Goal: Information Seeking & Learning: Compare options

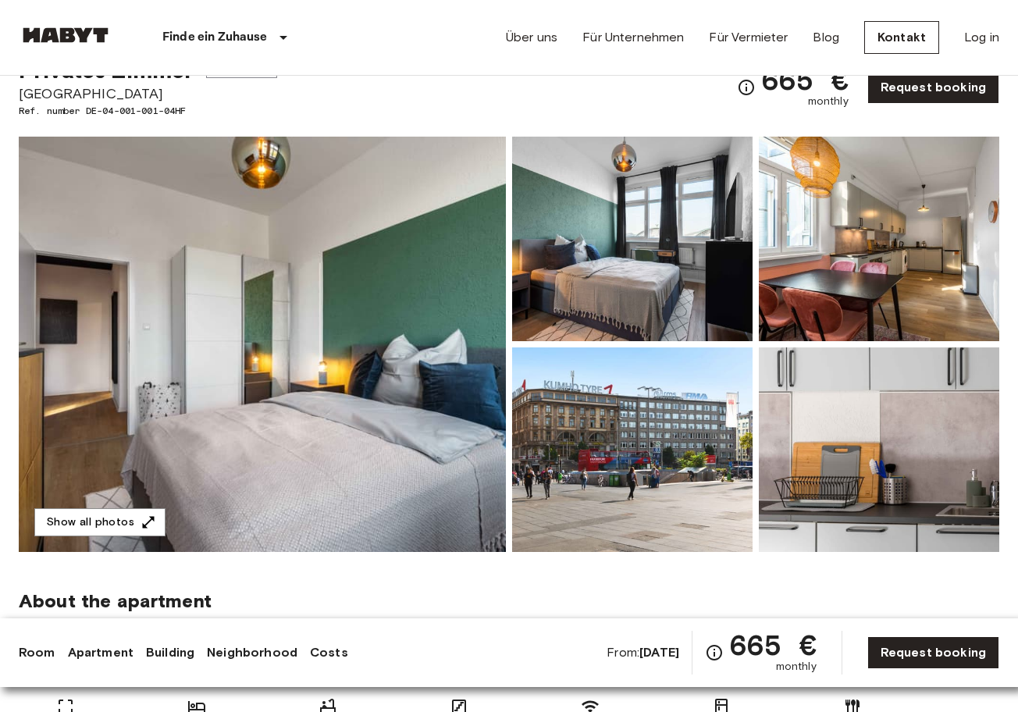
scroll to position [66, 0]
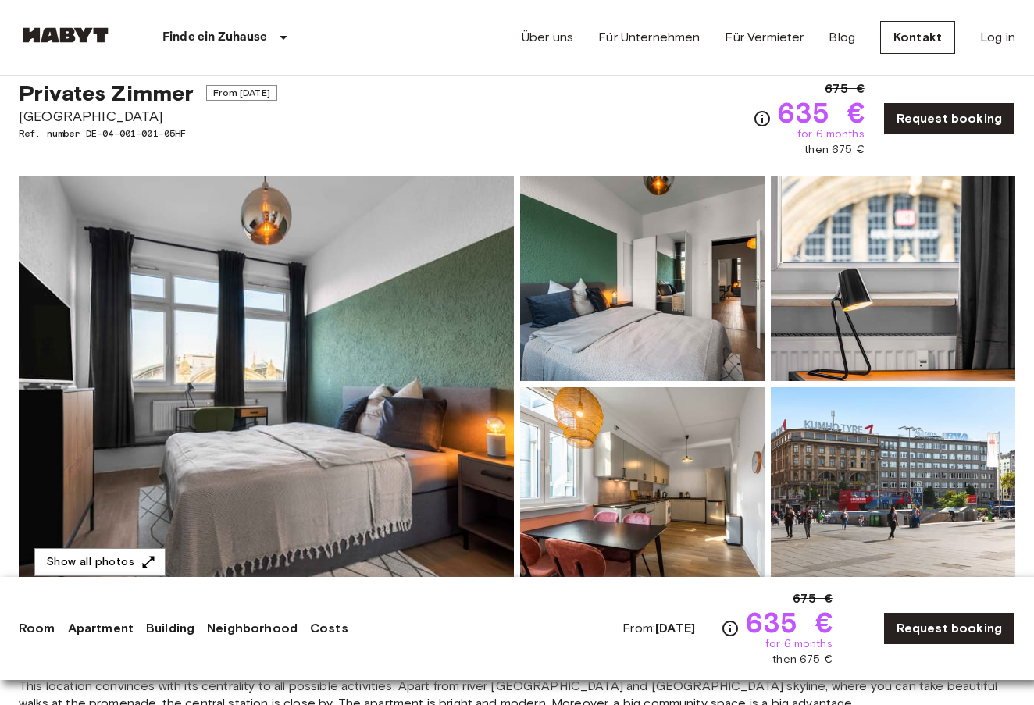
scroll to position [62, 0]
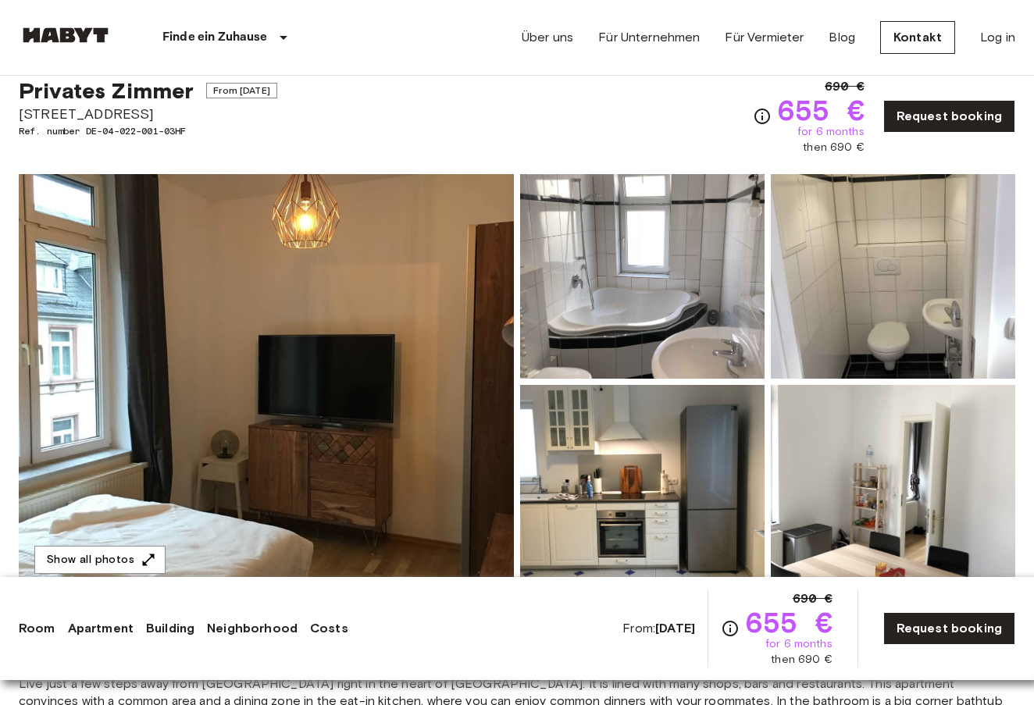
scroll to position [62, 0]
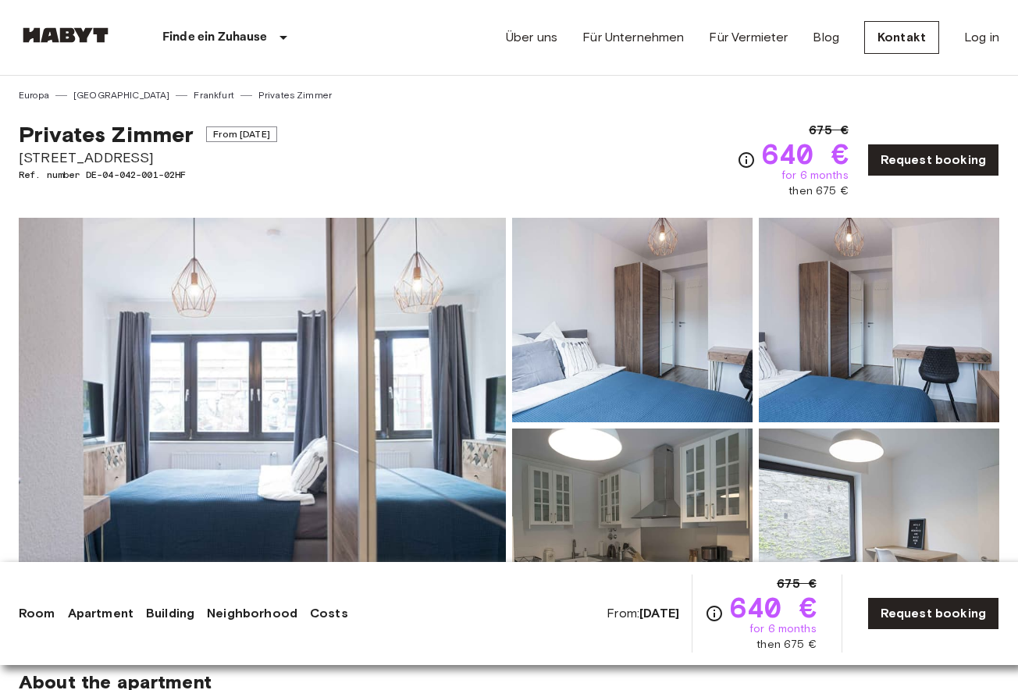
click at [526, 130] on div "Privates Zimmer From Oct 19 2025 Schleiermacherstraße 10 Ref. number DE-04-042-…" at bounding box center [509, 150] width 981 height 97
